Goal: Transaction & Acquisition: Purchase product/service

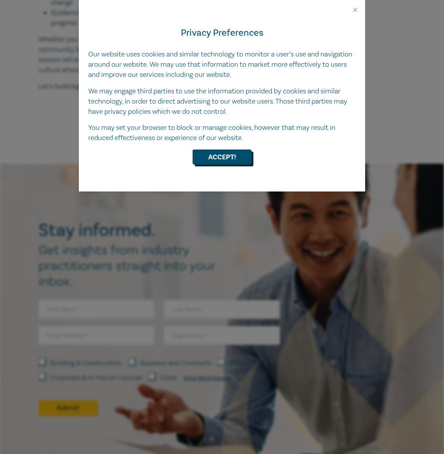
click at [233, 155] on button "Accept!" at bounding box center [222, 157] width 59 height 15
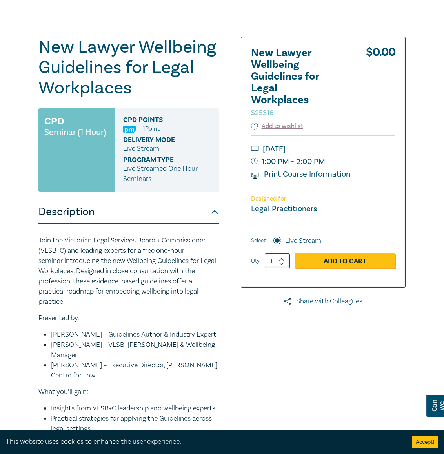
scroll to position [63, 0]
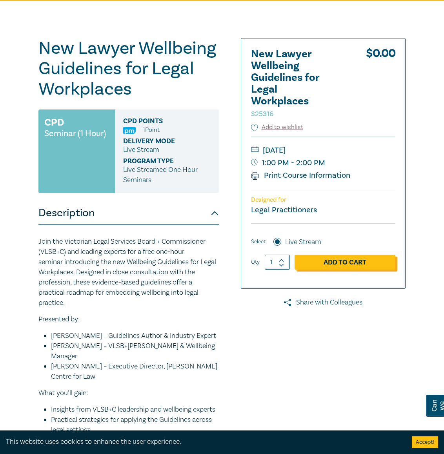
click at [335, 270] on link "Add to Cart" at bounding box center [345, 262] width 101 height 15
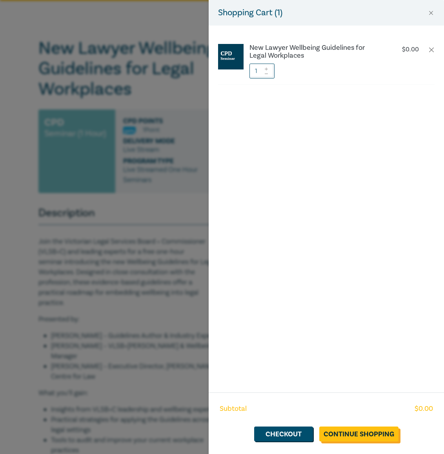
click at [342, 435] on link "Continue Shopping" at bounding box center [359, 434] width 79 height 15
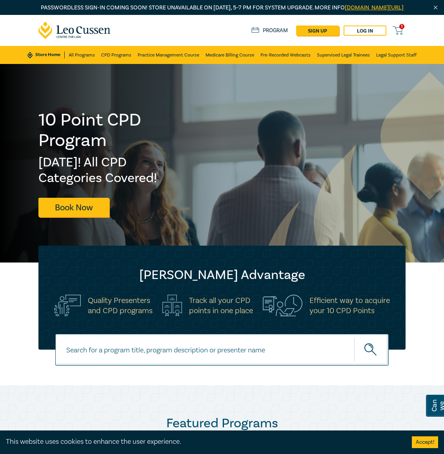
click at [402, 29] on span "1" at bounding box center [402, 26] width 5 height 5
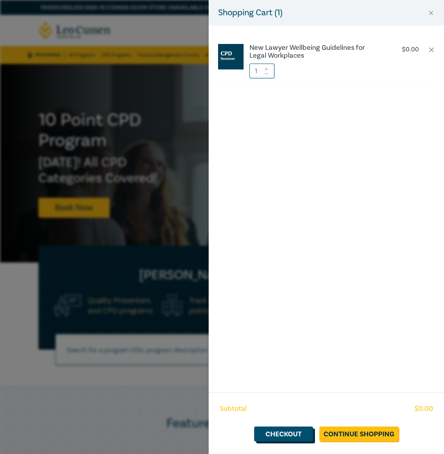
click at [293, 435] on link "Checkout" at bounding box center [283, 434] width 59 height 15
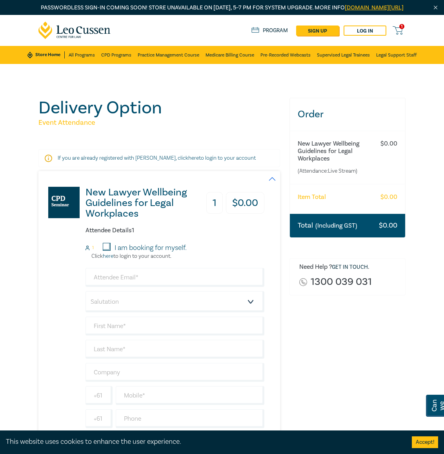
click at [108, 251] on input "I am booking for myself." at bounding box center [107, 247] width 8 height 8
checkbox input "true"
select select "Ms."
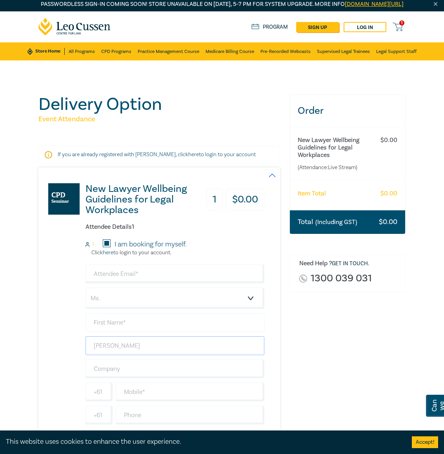
type input "[PERSON_NAME]"
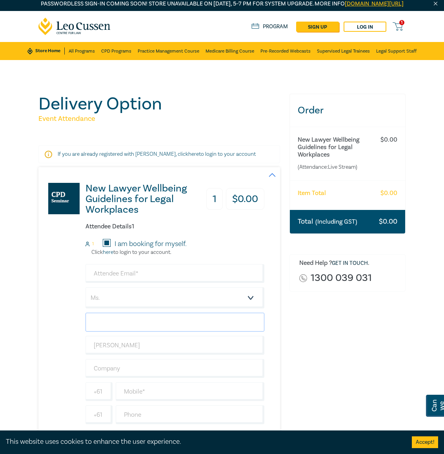
scroll to position [4, 0]
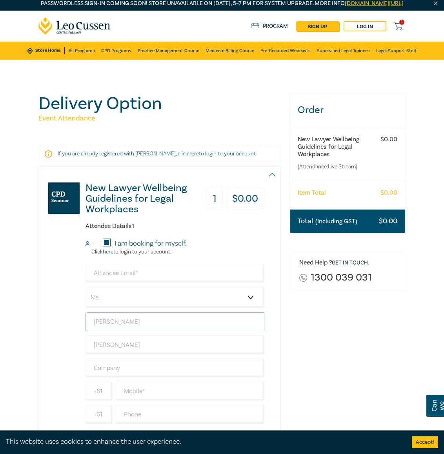
type input "[PERSON_NAME]"
type input "[EMAIL_ADDRESS][DOMAIN_NAME]"
type input "[GEOGRAPHIC_DATA]"
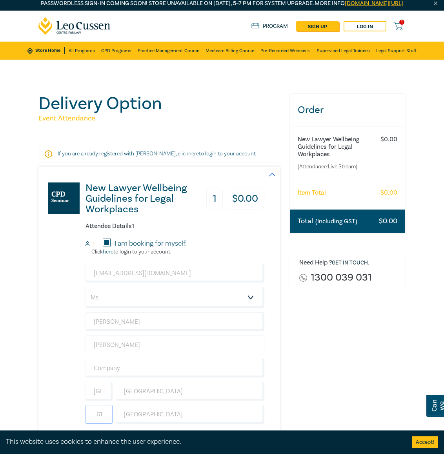
type input "[GEOGRAPHIC_DATA]"
type input "[PERSON_NAME]"
click at [142, 354] on input "[PERSON_NAME]" at bounding box center [175, 345] width 179 height 19
type input "J"
click at [114, 354] on input "J" at bounding box center [175, 345] width 179 height 19
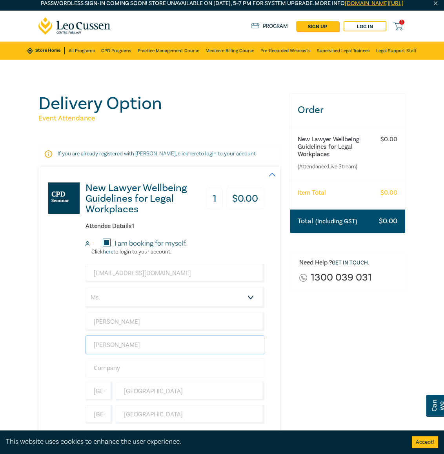
type input "[PERSON_NAME]"
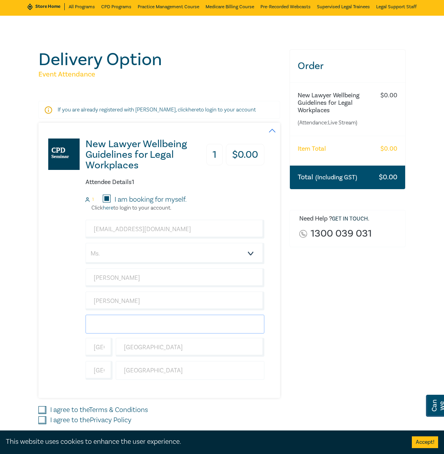
scroll to position [59, 0]
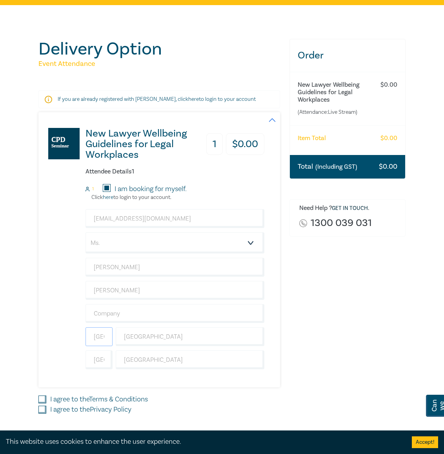
click at [109, 345] on input "[GEOGRAPHIC_DATA]" at bounding box center [99, 336] width 27 height 19
click at [116, 323] on input "text" at bounding box center [175, 313] width 179 height 19
type input "Self"
click at [108, 346] on input "[GEOGRAPHIC_DATA]" at bounding box center [99, 336] width 27 height 19
drag, startPoint x: 106, startPoint y: 344, endPoint x: 88, endPoint y: 344, distance: 17.3
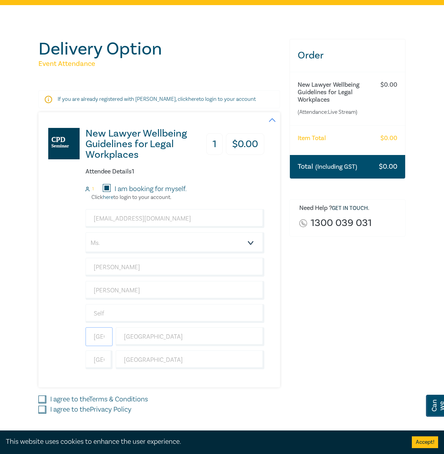
click at [88, 344] on input "[GEOGRAPHIC_DATA]" at bounding box center [99, 336] width 27 height 19
drag, startPoint x: 42, startPoint y: 406, endPoint x: 42, endPoint y: 411, distance: 5.1
click at [42, 404] on input "I agree to the Terms & Conditions" at bounding box center [42, 400] width 8 height 8
checkbox input "true"
drag, startPoint x: 41, startPoint y: 414, endPoint x: 94, endPoint y: 400, distance: 54.7
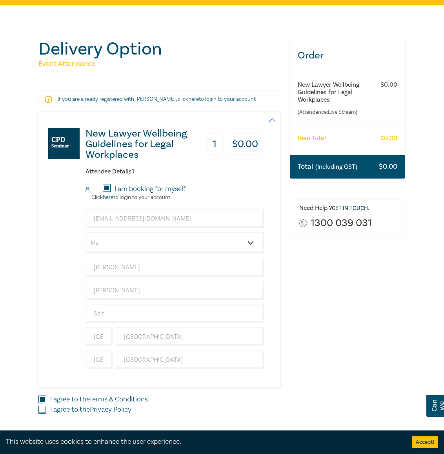
click at [41, 414] on input "I agree to the Privacy Policy" at bounding box center [42, 410] width 8 height 8
checkbox input "true"
click at [255, 368] on input "[GEOGRAPHIC_DATA]" at bounding box center [190, 360] width 149 height 19
drag, startPoint x: 205, startPoint y: 370, endPoint x: 120, endPoint y: 365, distance: 85.7
click at [121, 364] on input "[GEOGRAPHIC_DATA]" at bounding box center [190, 360] width 149 height 19
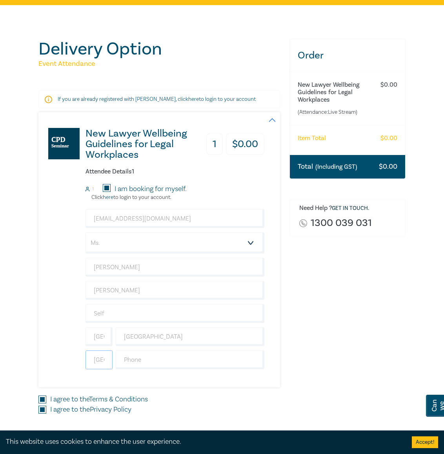
click at [109, 365] on input "[GEOGRAPHIC_DATA]" at bounding box center [99, 360] width 27 height 19
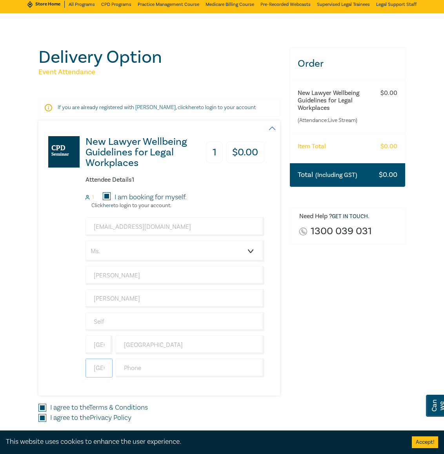
scroll to position [46, 0]
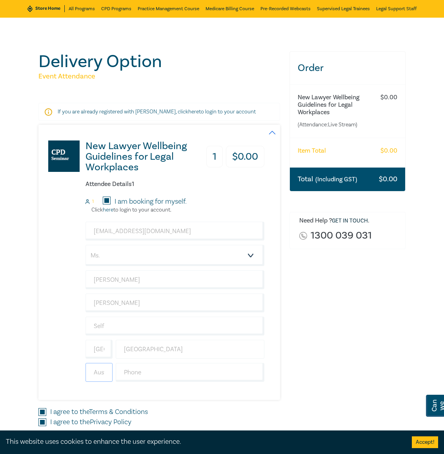
type input "Austalia"
type input "Australi"
click at [111, 359] on input "[GEOGRAPHIC_DATA]" at bounding box center [99, 349] width 27 height 19
type input "Austrlia"
click at [205, 359] on input "Australi" at bounding box center [190, 349] width 149 height 19
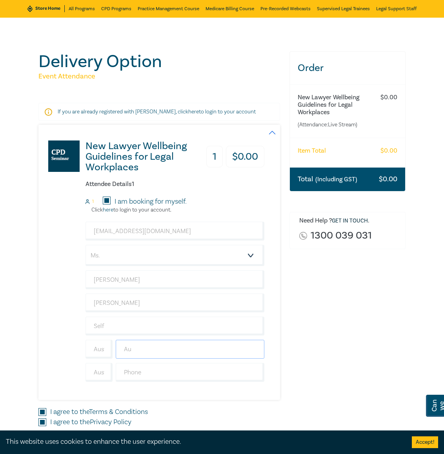
type input "A"
click at [253, 358] on input "text" at bounding box center [190, 349] width 149 height 19
click at [231, 358] on input "text" at bounding box center [190, 349] width 149 height 19
click at [108, 357] on input "Austrlia" at bounding box center [99, 349] width 27 height 19
click at [106, 359] on input "lia" at bounding box center [99, 349] width 27 height 19
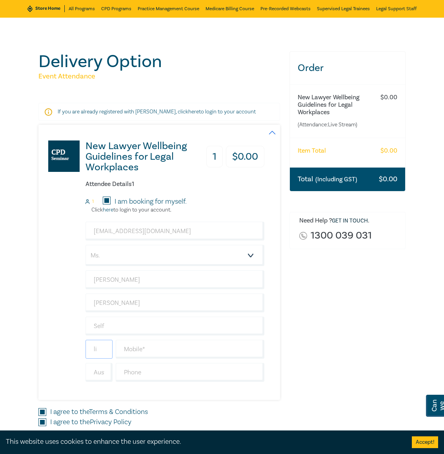
type input "l"
click at [166, 359] on input "text" at bounding box center [190, 349] width 149 height 19
type input "488445531"
click at [176, 380] on input "text" at bounding box center [190, 372] width 149 height 19
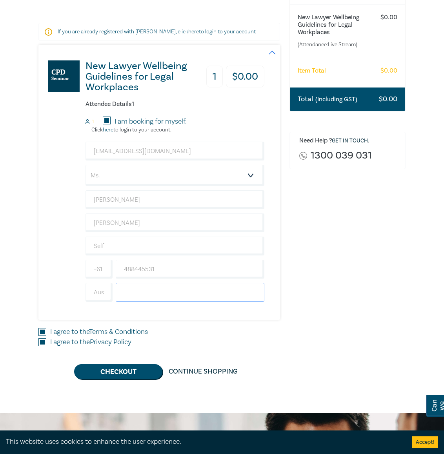
scroll to position [132, 0]
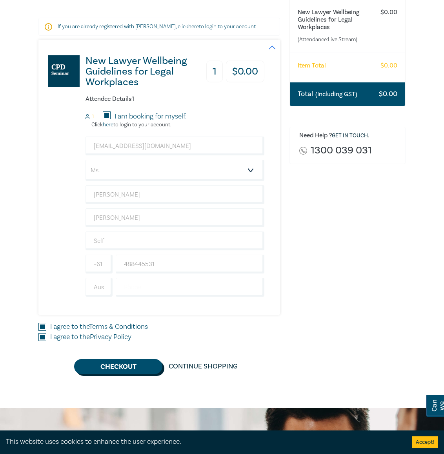
click at [141, 374] on button "Checkout" at bounding box center [118, 366] width 88 height 15
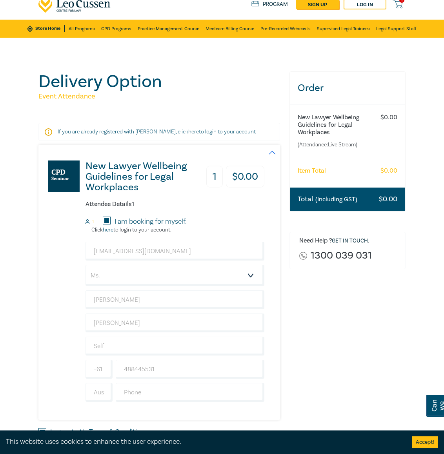
scroll to position [0, 0]
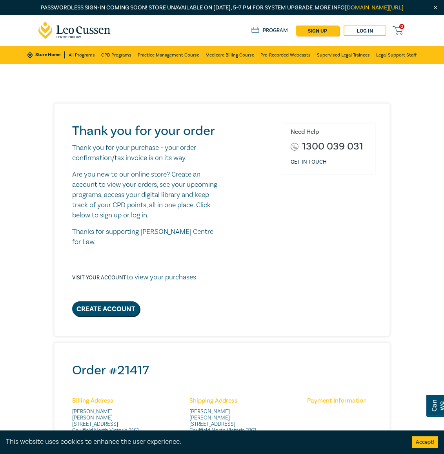
scroll to position [1, 0]
